Goal: Transaction & Acquisition: Purchase product/service

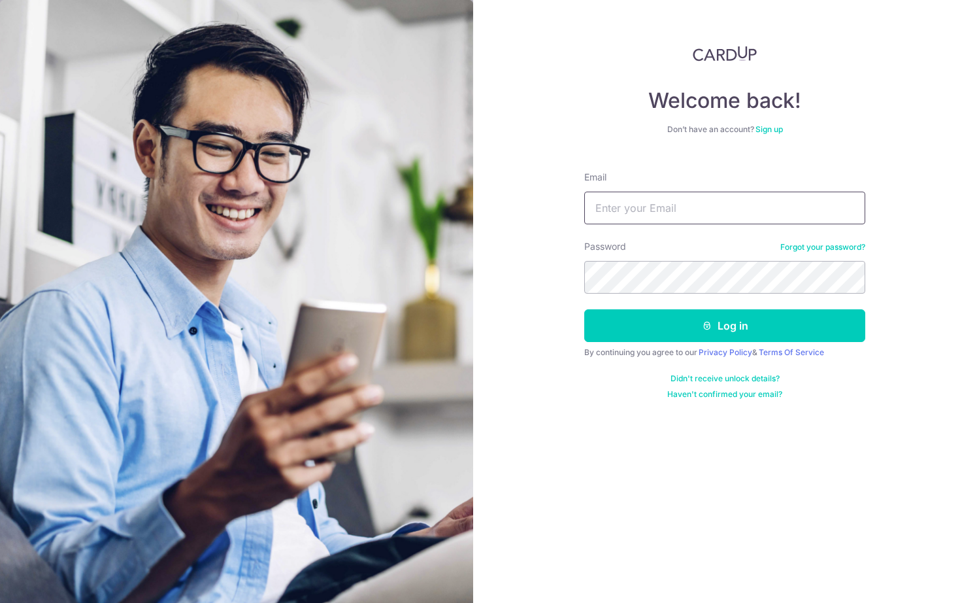
type input "dewitiara@gmail.com"
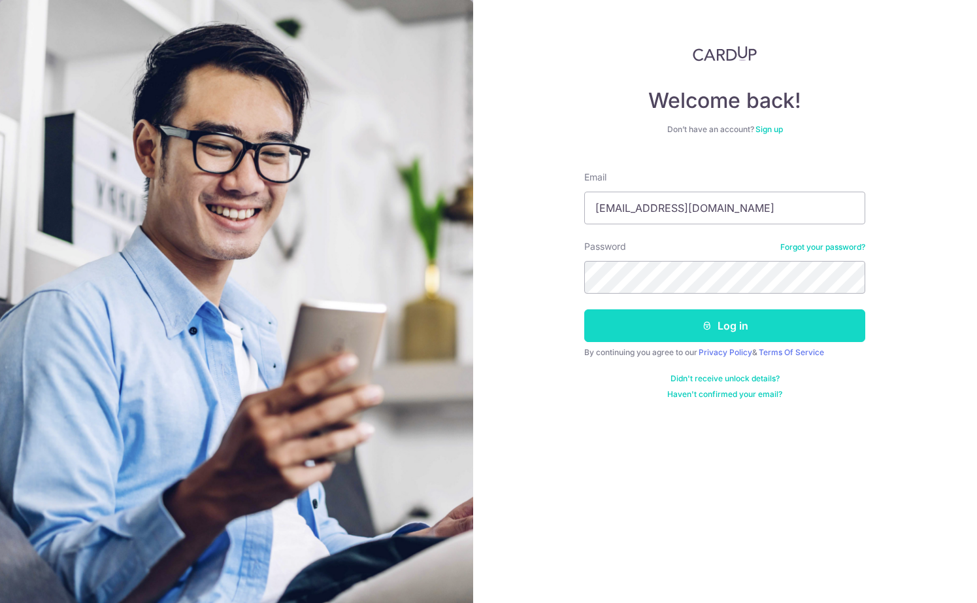
click at [685, 311] on button "Log in" at bounding box center [724, 325] width 281 height 33
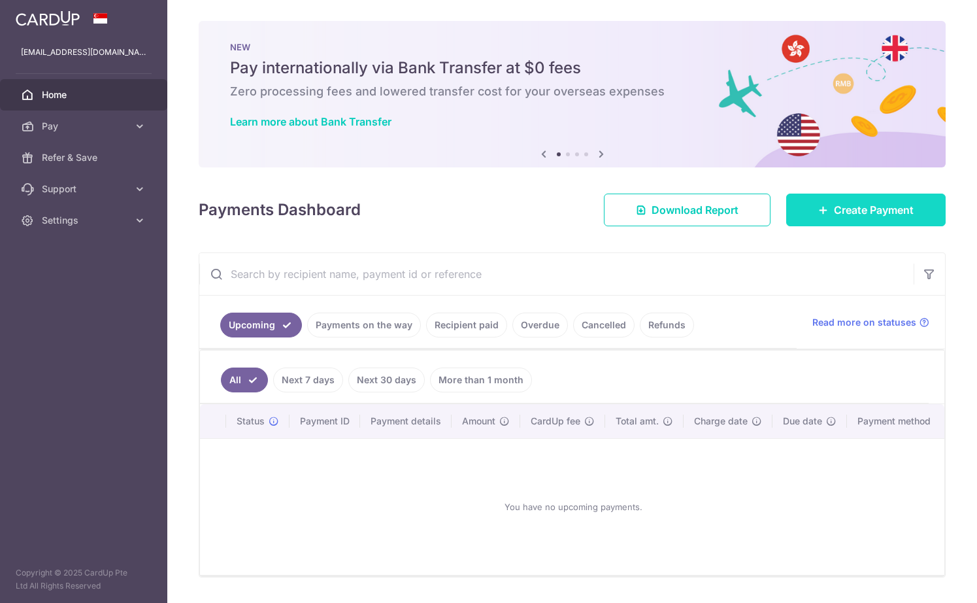
click at [837, 219] on link "Create Payment" at bounding box center [866, 209] width 160 height 33
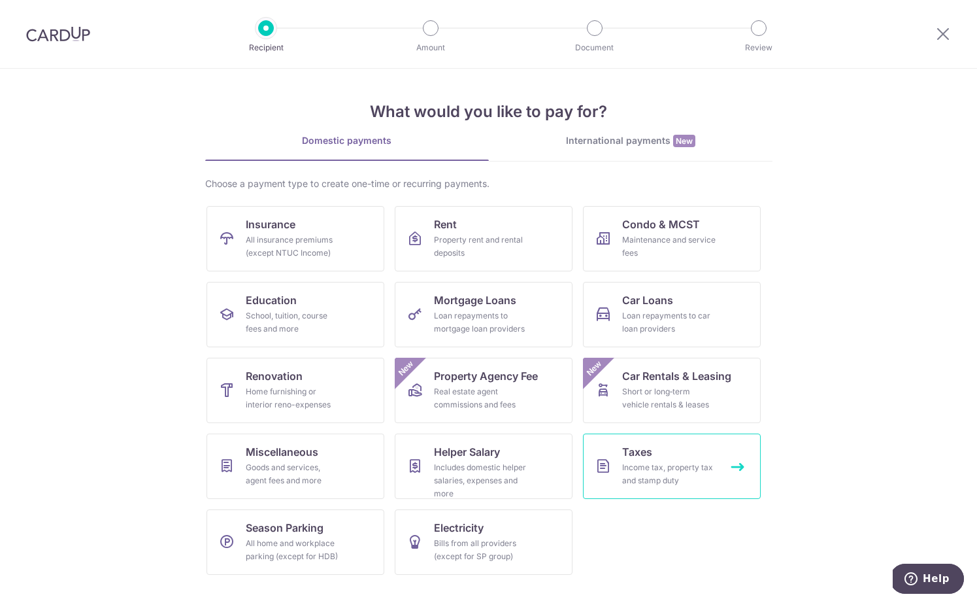
click at [670, 459] on link "Taxes Income tax, property tax and stamp duty" at bounding box center [672, 465] width 178 height 65
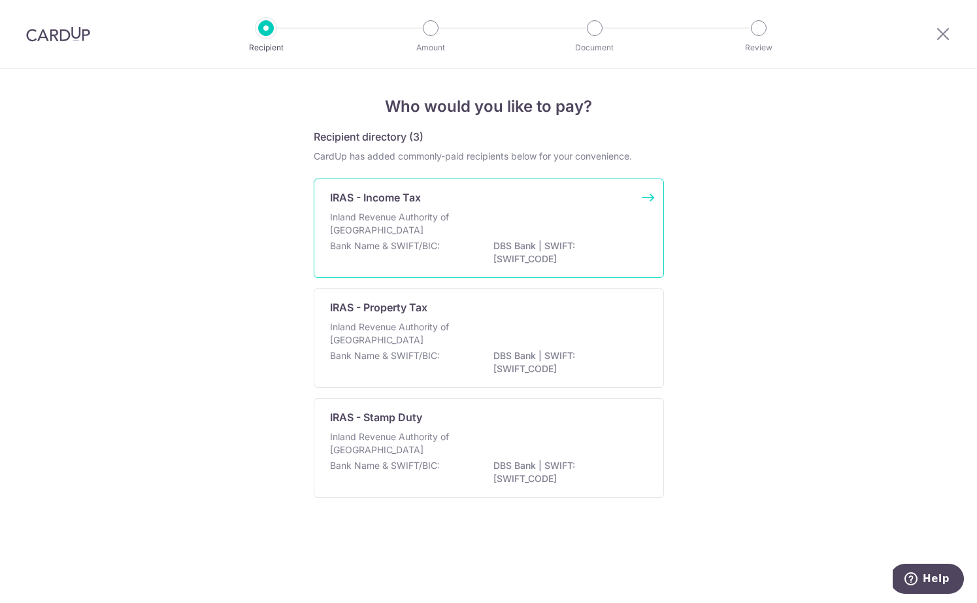
click at [548, 229] on div "Inland Revenue Authority of [GEOGRAPHIC_DATA]" at bounding box center [489, 224] width 318 height 29
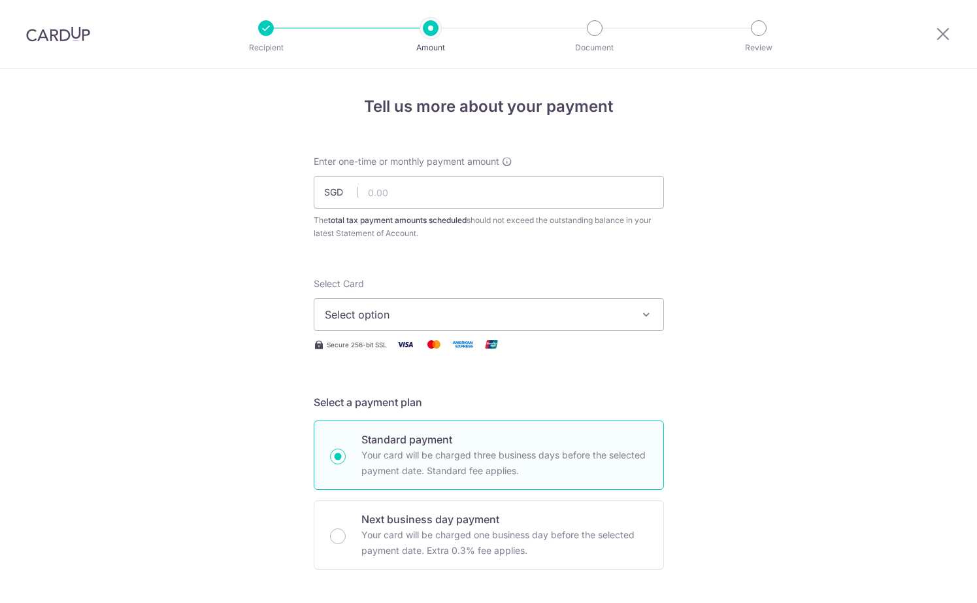
click at [429, 195] on input "text" at bounding box center [489, 192] width 350 height 33
type input "415.37"
click at [395, 319] on span "Select option" at bounding box center [477, 315] width 305 height 16
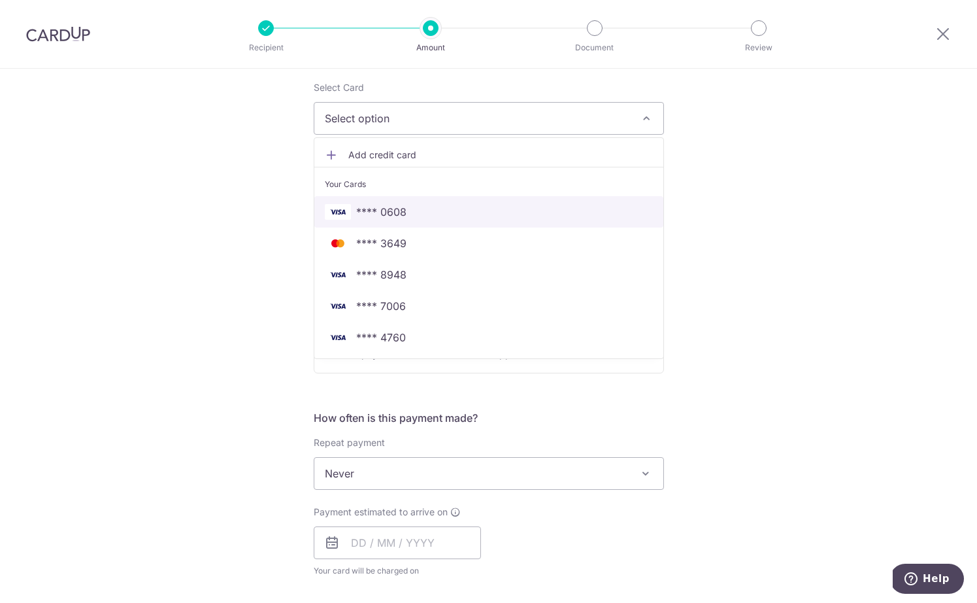
scroll to position [271, 0]
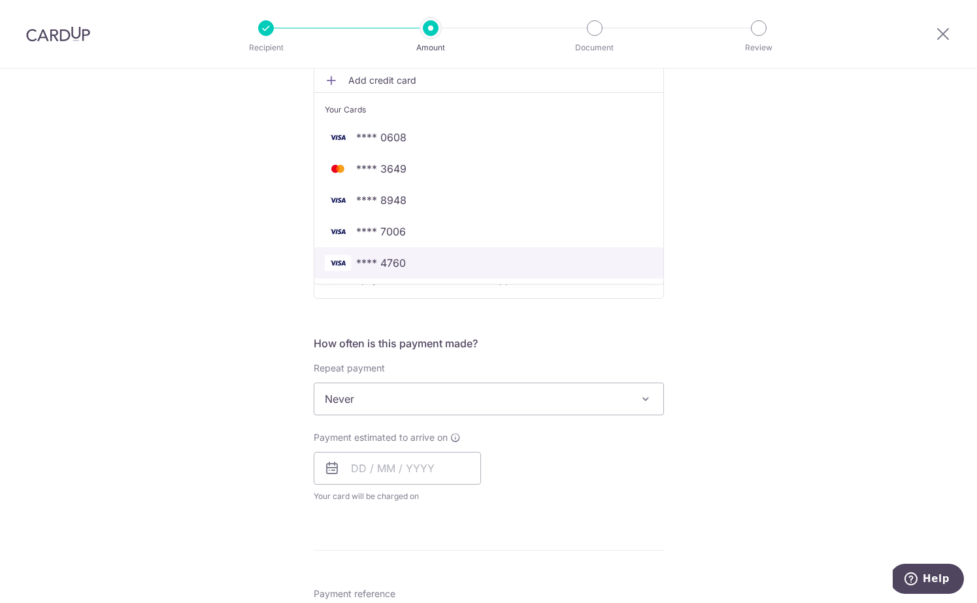
click at [431, 265] on span "**** 4760" at bounding box center [489, 263] width 328 height 16
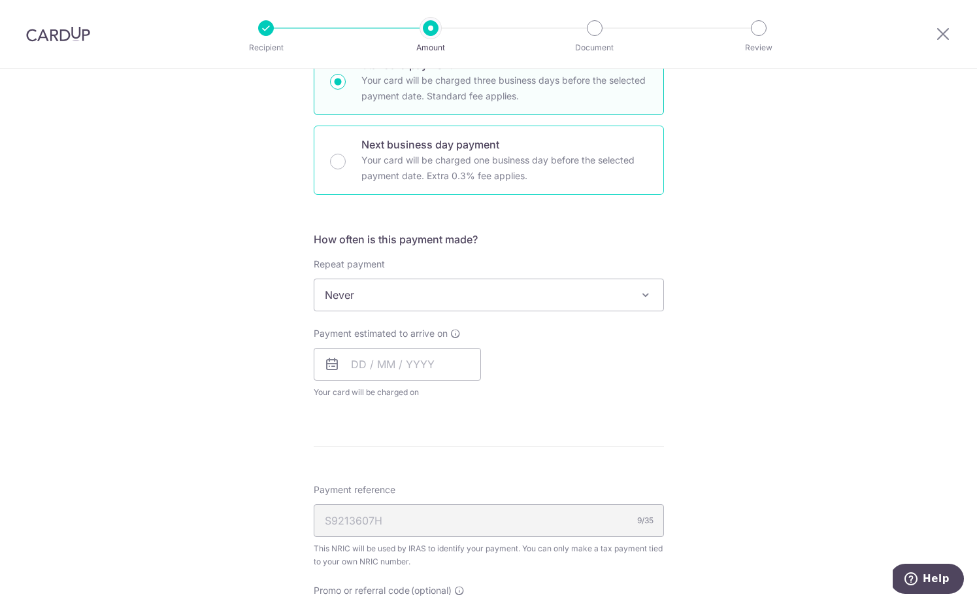
scroll to position [376, 0]
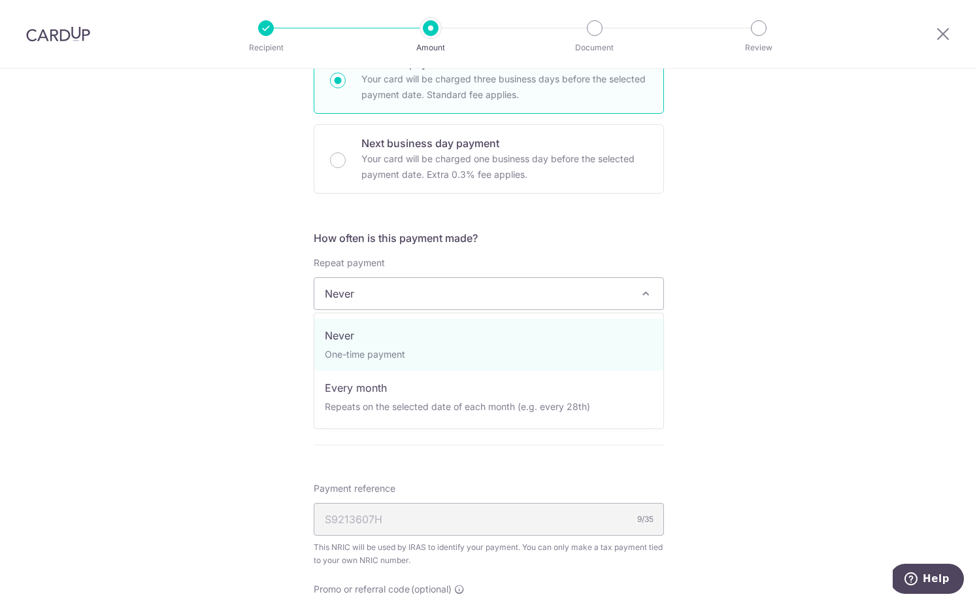
click at [380, 284] on span "Never" at bounding box center [488, 293] width 349 height 31
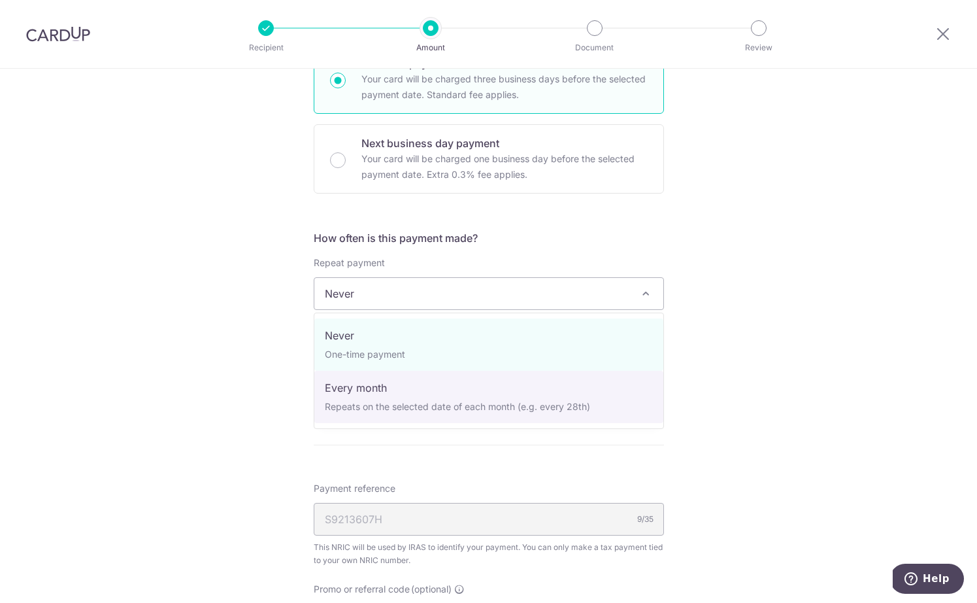
select select "3"
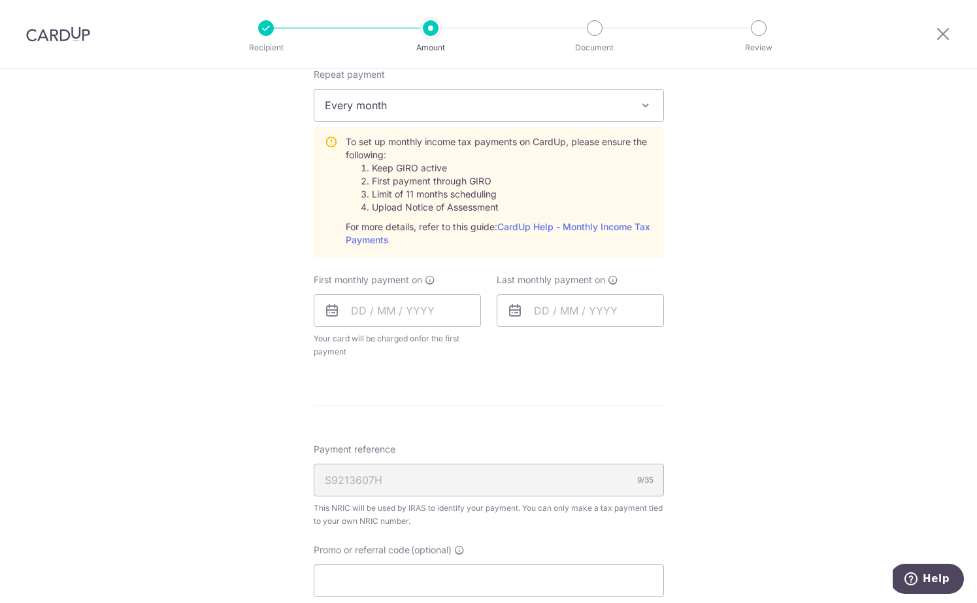
scroll to position [565, 0]
click at [356, 306] on input "text" at bounding box center [397, 310] width 167 height 33
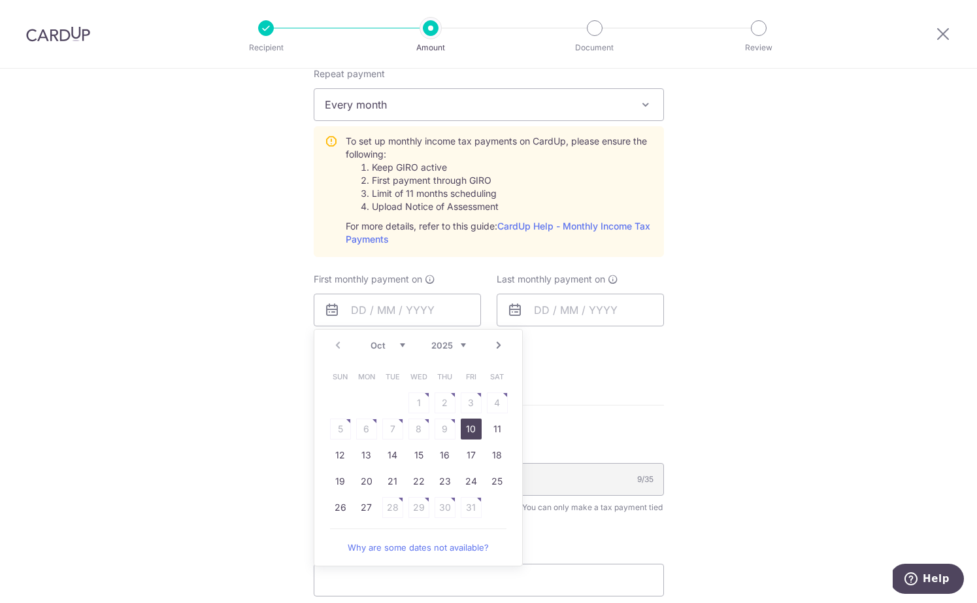
click at [272, 344] on div "Tell us more about your payment Enter one-time or monthly payment amount SGD 41…" at bounding box center [488, 185] width 977 height 1363
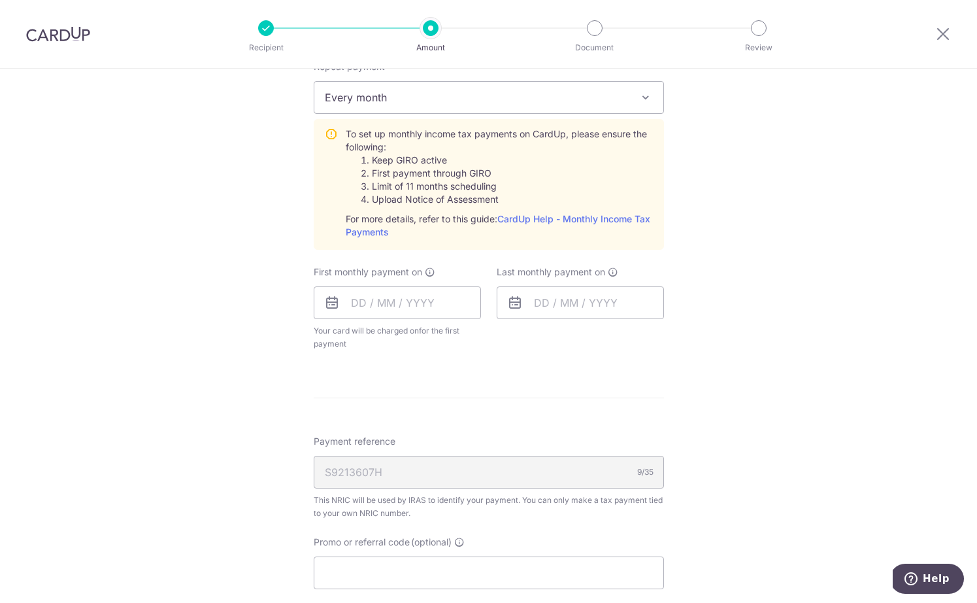
scroll to position [573, 0]
click at [359, 309] on input "text" at bounding box center [397, 302] width 167 height 33
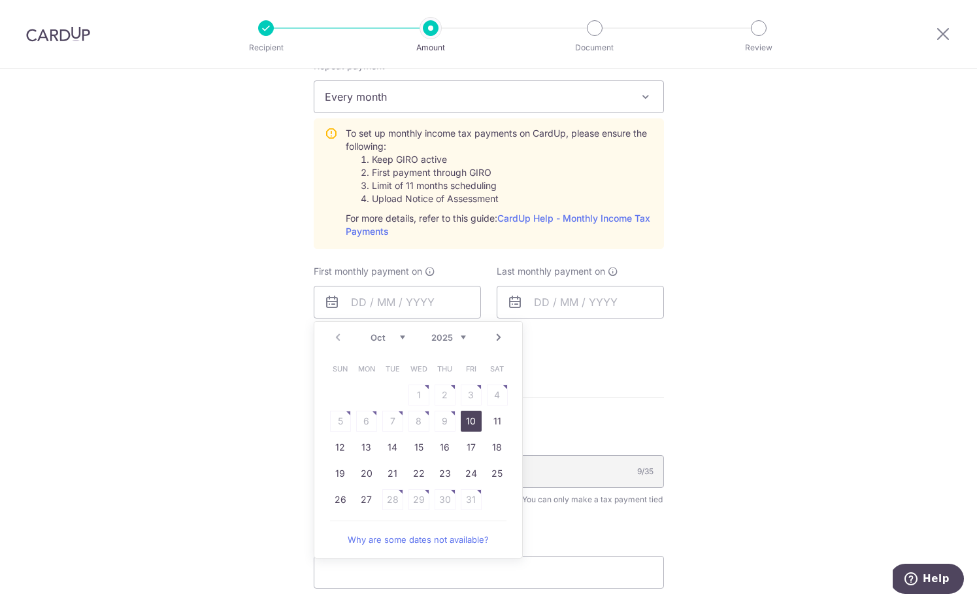
click at [477, 427] on link "10" at bounding box center [471, 421] width 21 height 21
type input "[DATE]"
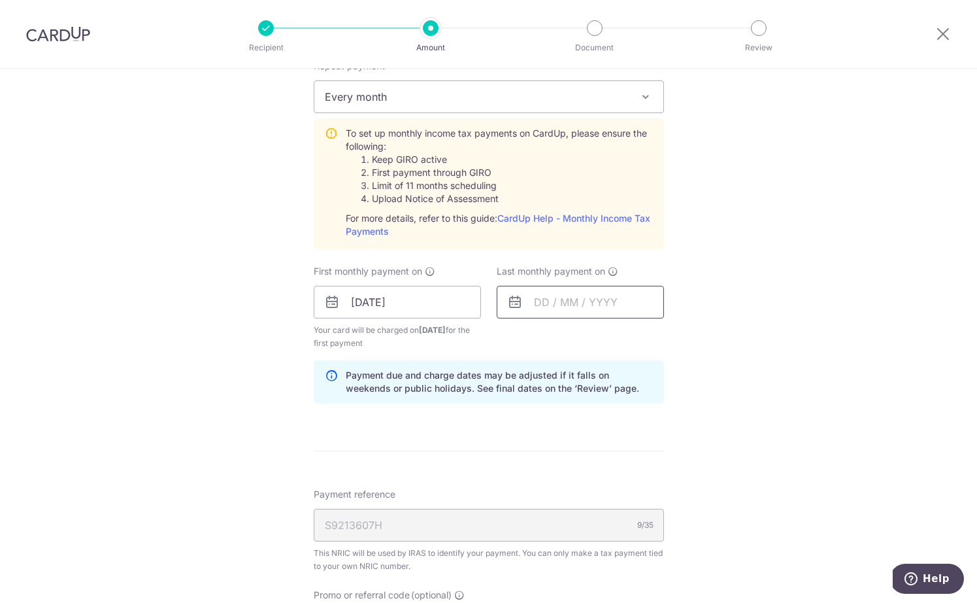
click at [540, 305] on input "text" at bounding box center [580, 302] width 167 height 33
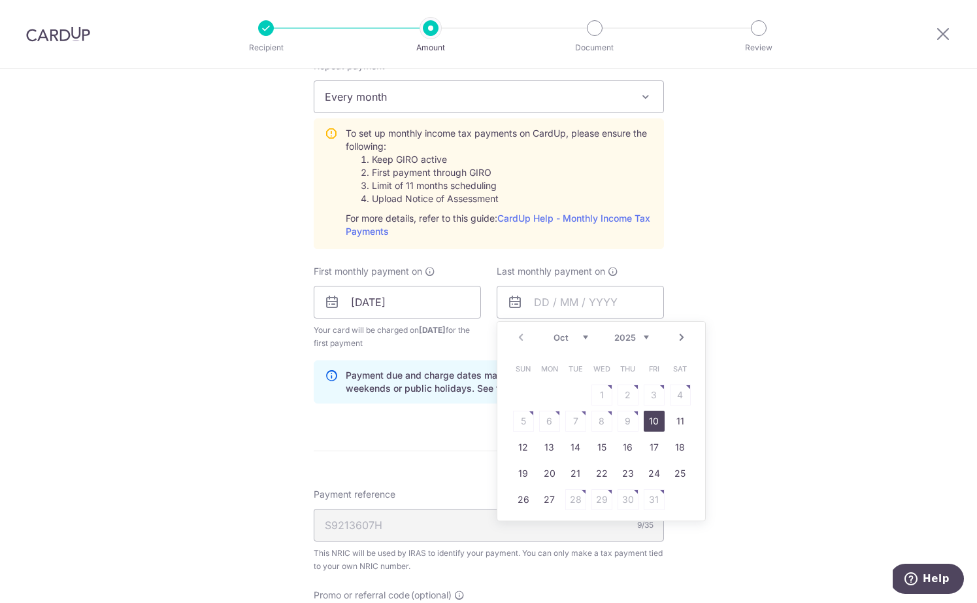
click at [594, 339] on div "Oct Nov Dec 2025 2026" at bounding box center [601, 337] width 95 height 11
click at [580, 339] on select "Oct Nov Dec" at bounding box center [571, 337] width 35 height 10
click at [683, 339] on link "Next" at bounding box center [682, 337] width 16 height 16
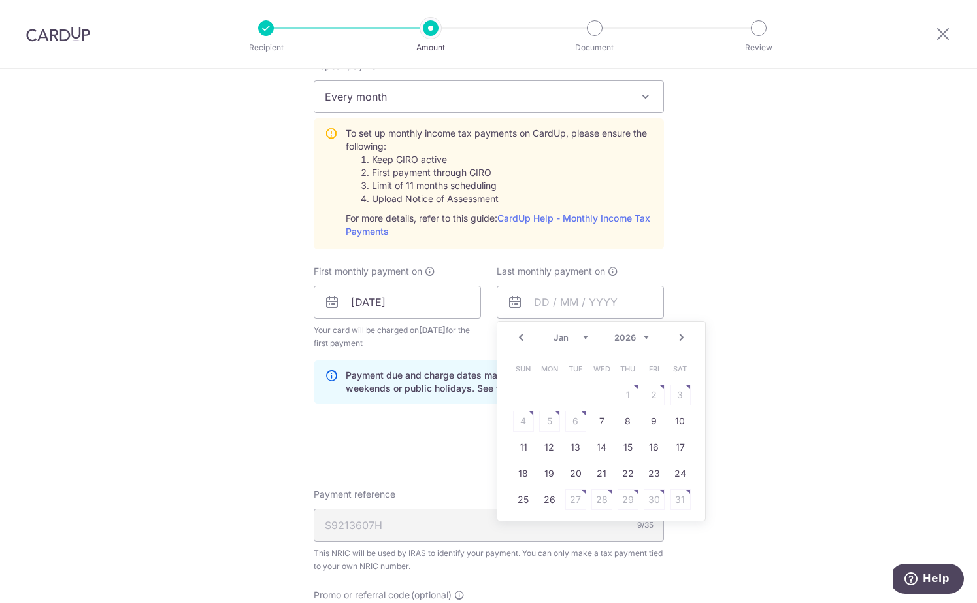
click at [683, 339] on link "Next" at bounding box center [682, 337] width 16 height 16
click at [599, 471] on link "25" at bounding box center [602, 473] width 21 height 21
type input "[DATE]"
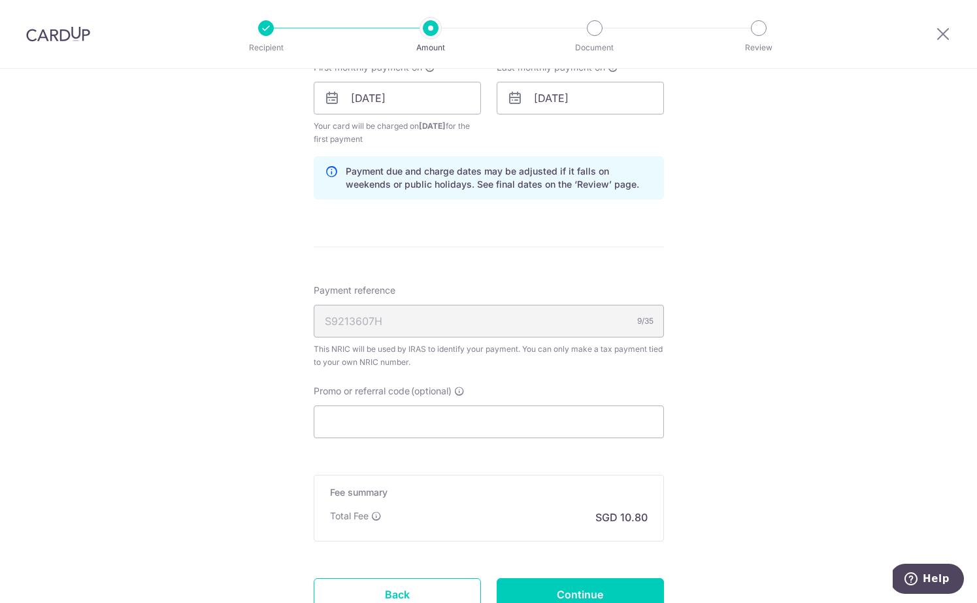
scroll to position [794, 0]
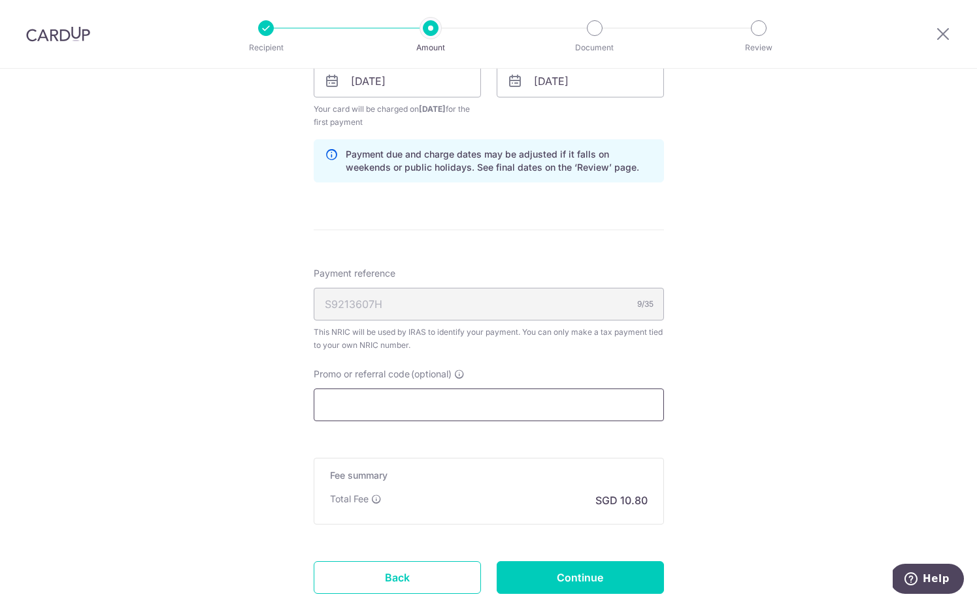
click at [537, 390] on input "Promo or referral code (optional)" at bounding box center [489, 404] width 350 height 33
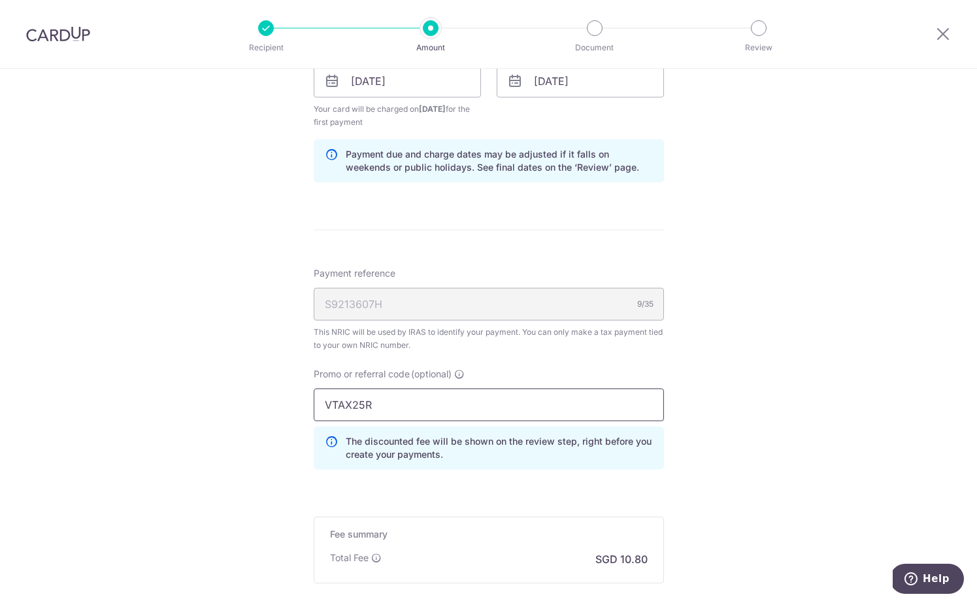
type input "VTAX25R"
click at [227, 406] on div "Tell us more about your payment Enter one-time or monthly payment amount SGD 41…" at bounding box center [488, 12] width 977 height 1475
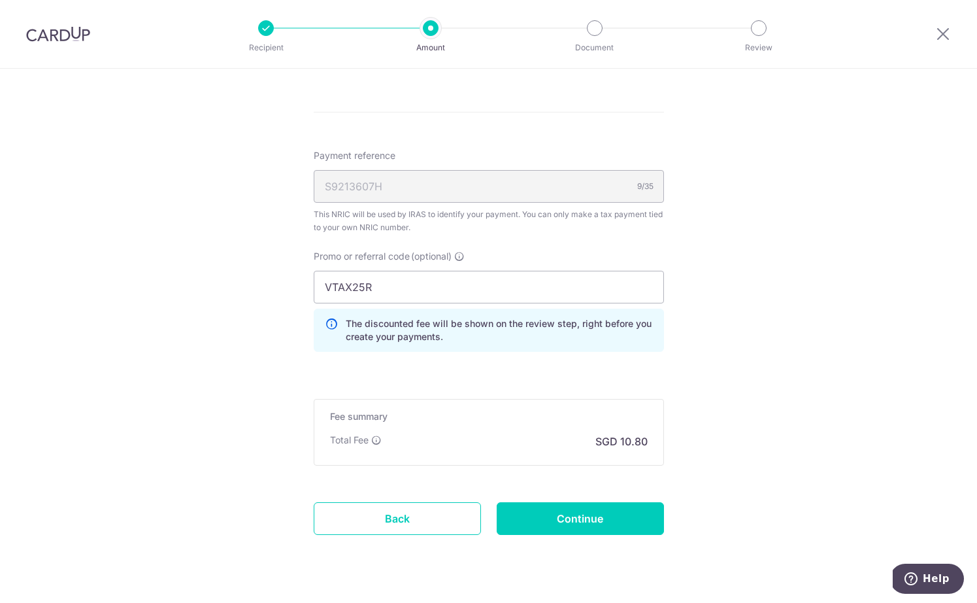
scroll to position [915, 0]
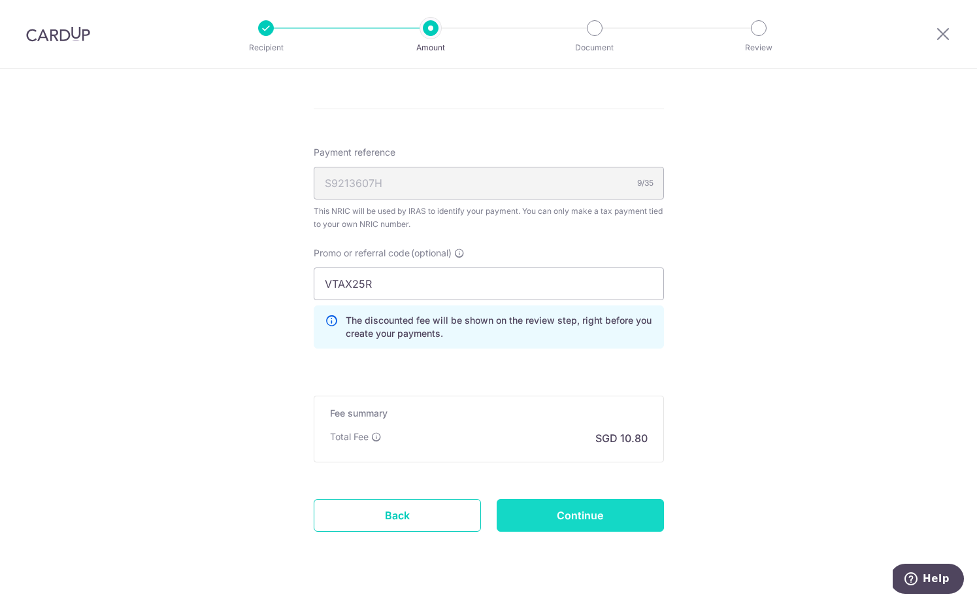
click at [554, 516] on input "Continue" at bounding box center [580, 515] width 167 height 33
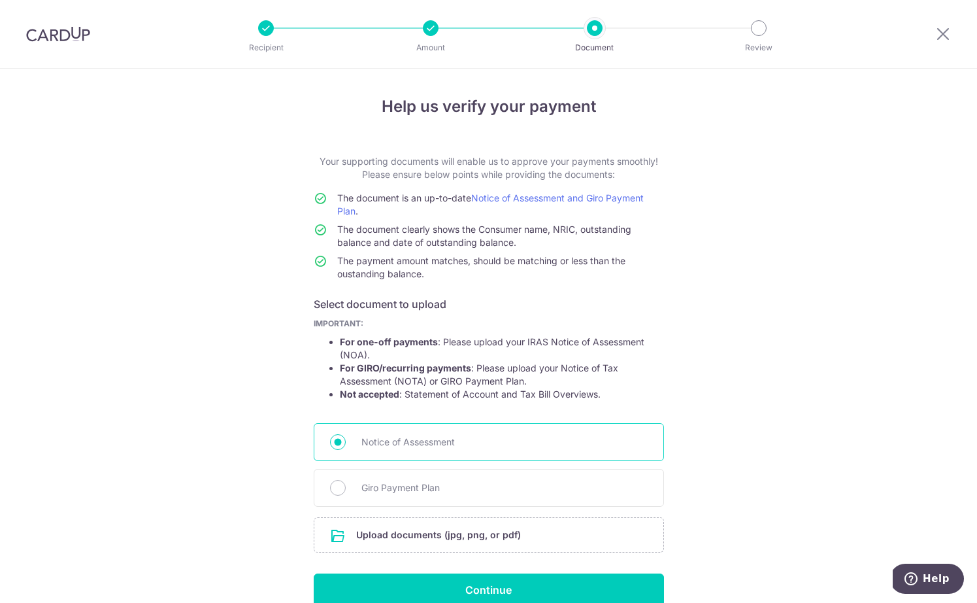
scroll to position [65, 0]
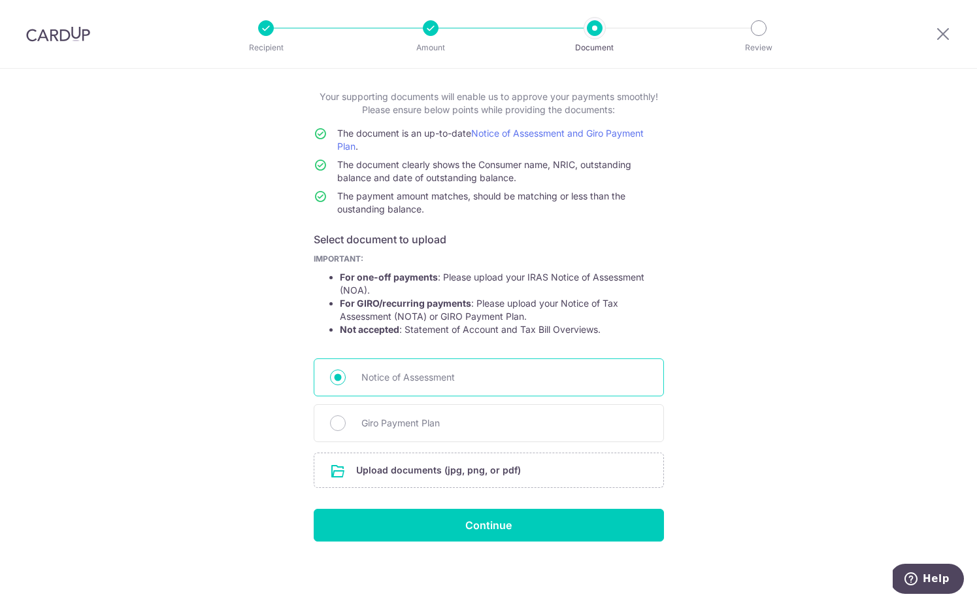
click at [460, 429] on span "Giro Payment Plan" at bounding box center [504, 423] width 286 height 16
click at [346, 429] on input "Giro Payment Plan" at bounding box center [338, 423] width 16 height 16
radio input "true"
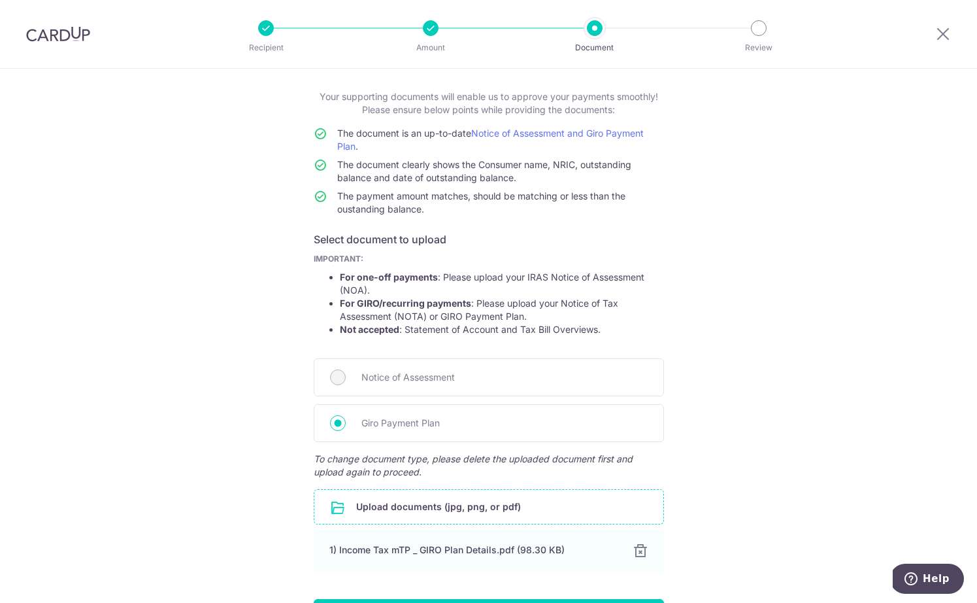
scroll to position [155, 0]
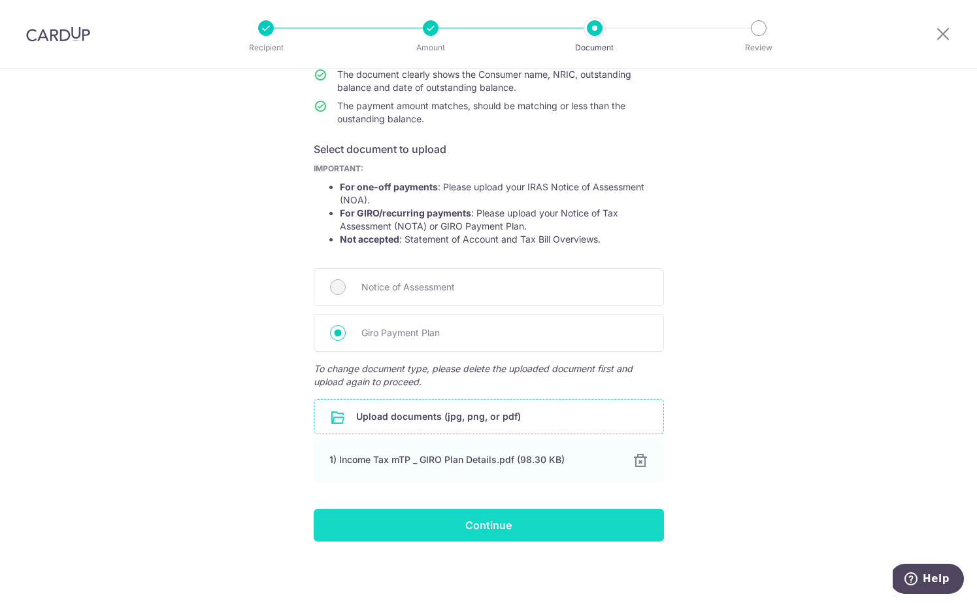
click at [510, 531] on input "Continue" at bounding box center [489, 525] width 350 height 33
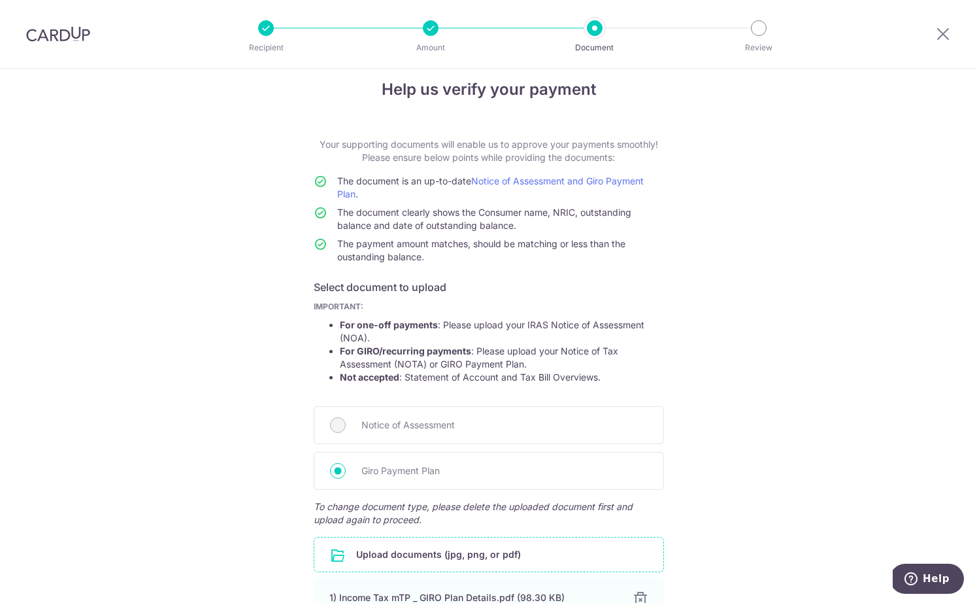
scroll to position [0, 0]
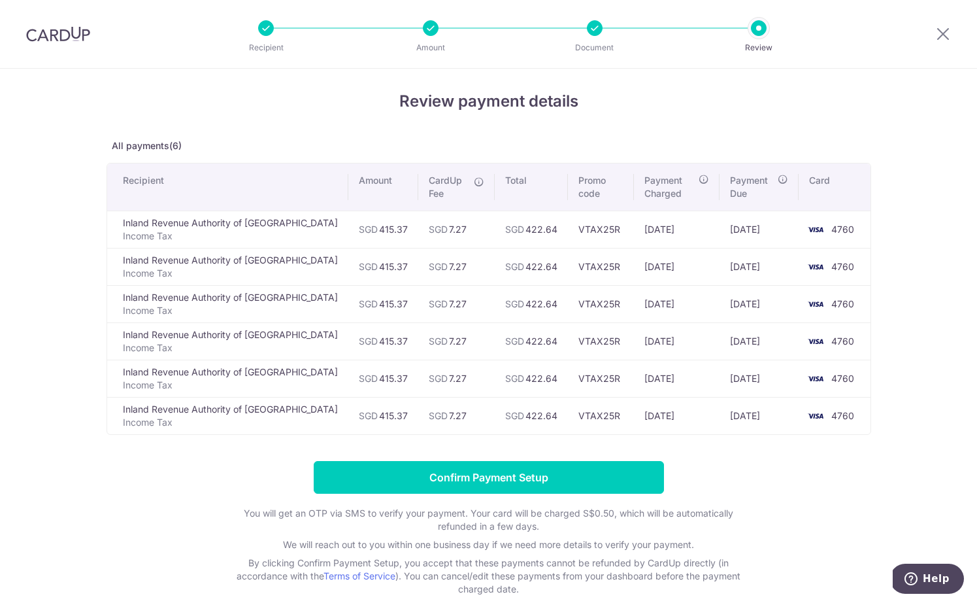
scroll to position [7, 0]
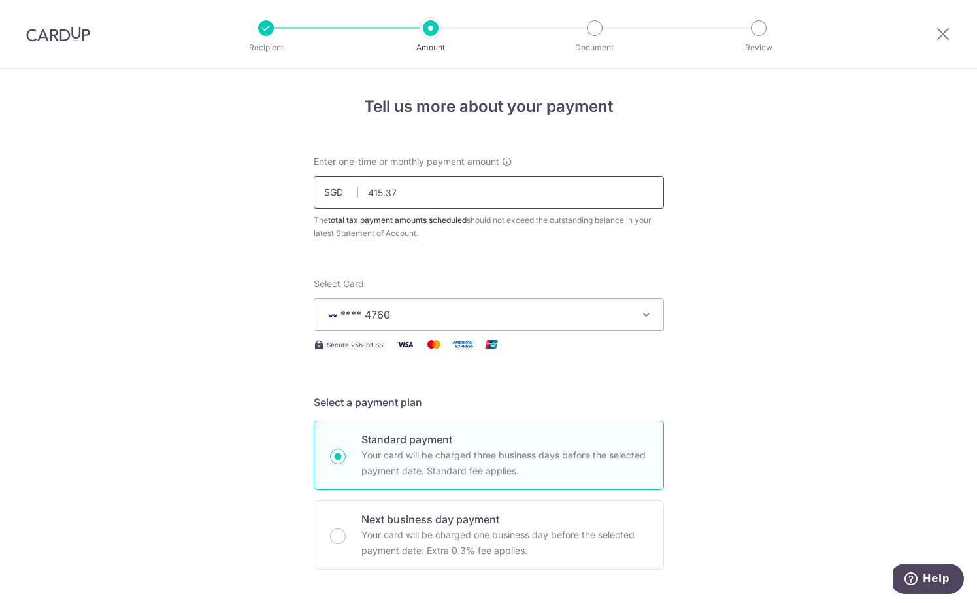
drag, startPoint x: 377, startPoint y: 193, endPoint x: 499, endPoint y: 202, distance: 122.5
click at [499, 202] on input "415.37" at bounding box center [489, 192] width 350 height 33
type input "430.41"
